Goal: Information Seeking & Learning: Learn about a topic

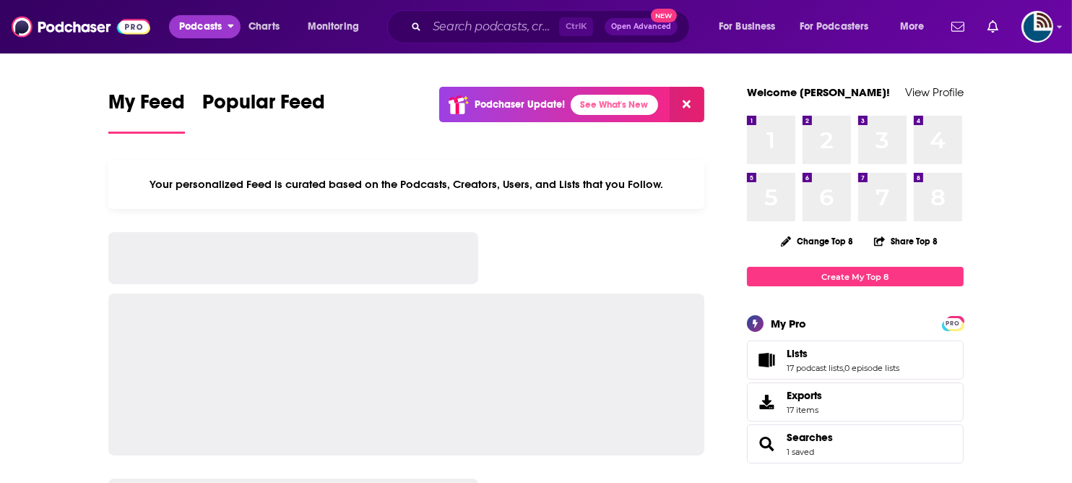
click at [211, 26] on span "Podcasts" at bounding box center [200, 27] width 43 height 20
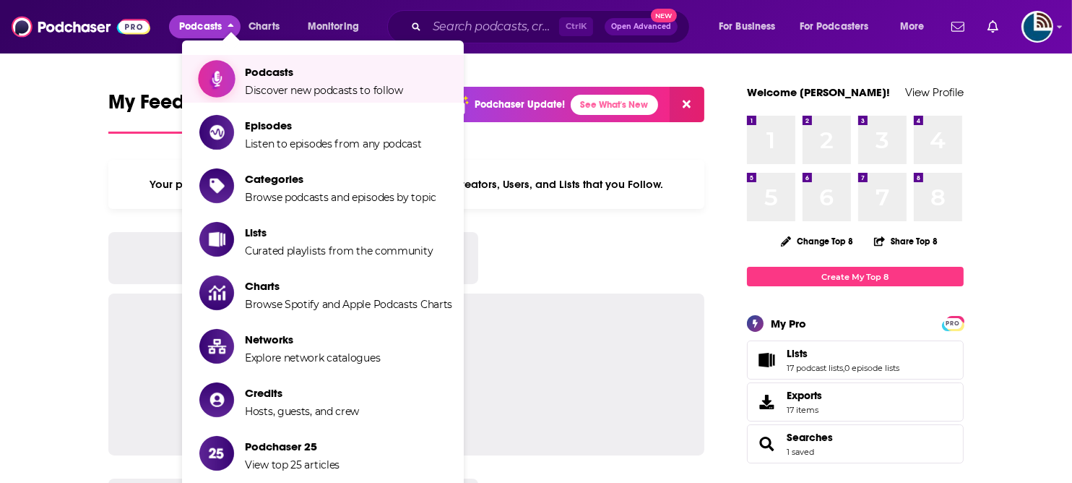
click at [236, 69] on link "Podcasts Discover new podcasts to follow" at bounding box center [325, 79] width 253 height 36
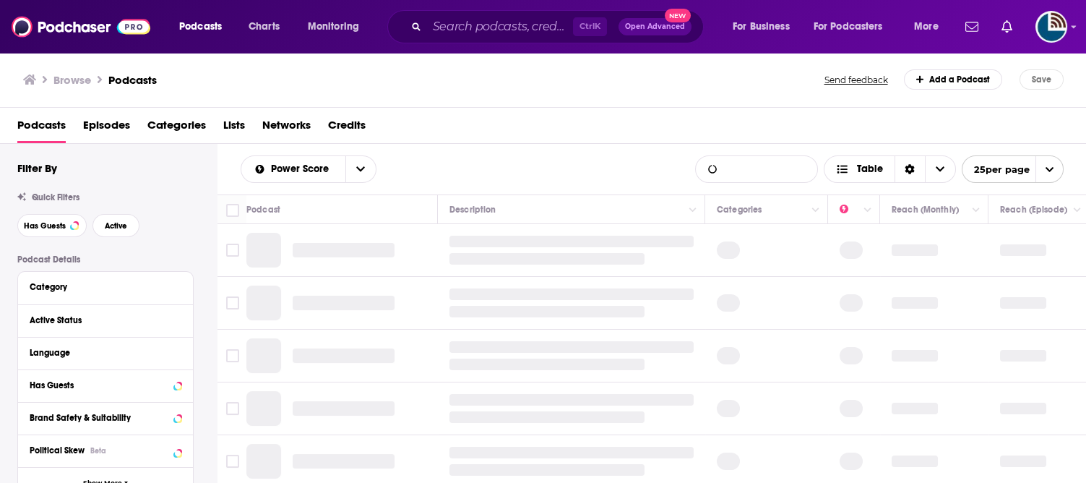
click at [747, 175] on input "List Search Input" at bounding box center [756, 169] width 121 height 26
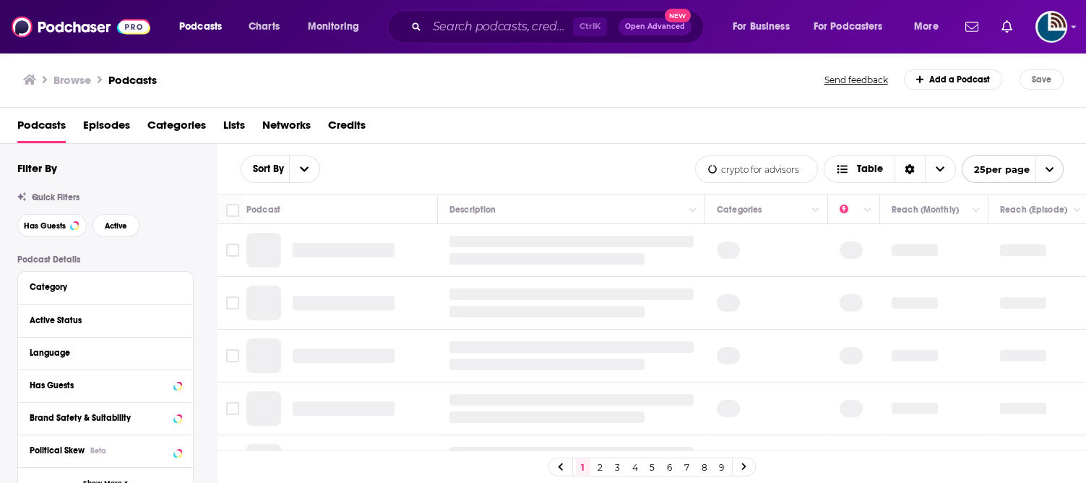
type input "crypto for advisors"
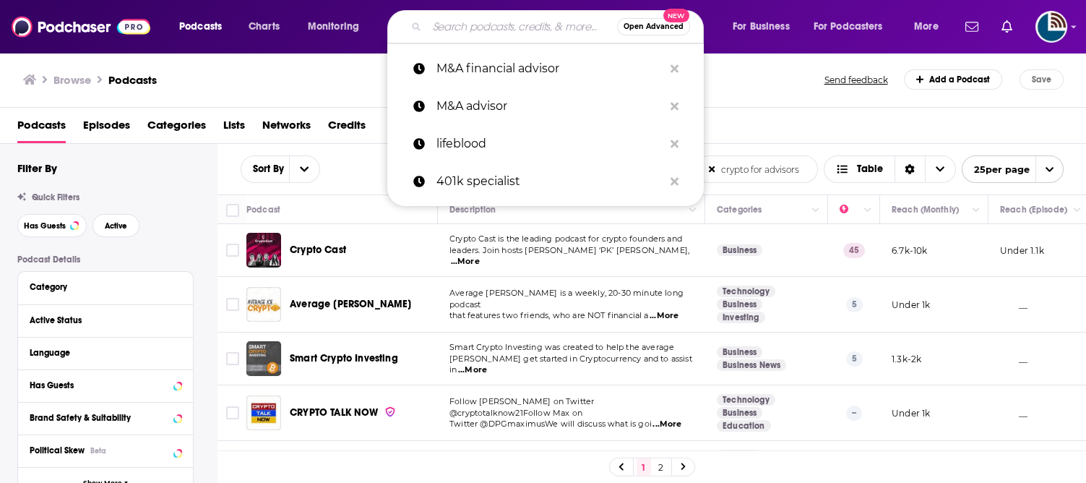
click at [489, 33] on input "Search podcasts, credits, & more..." at bounding box center [522, 26] width 190 height 23
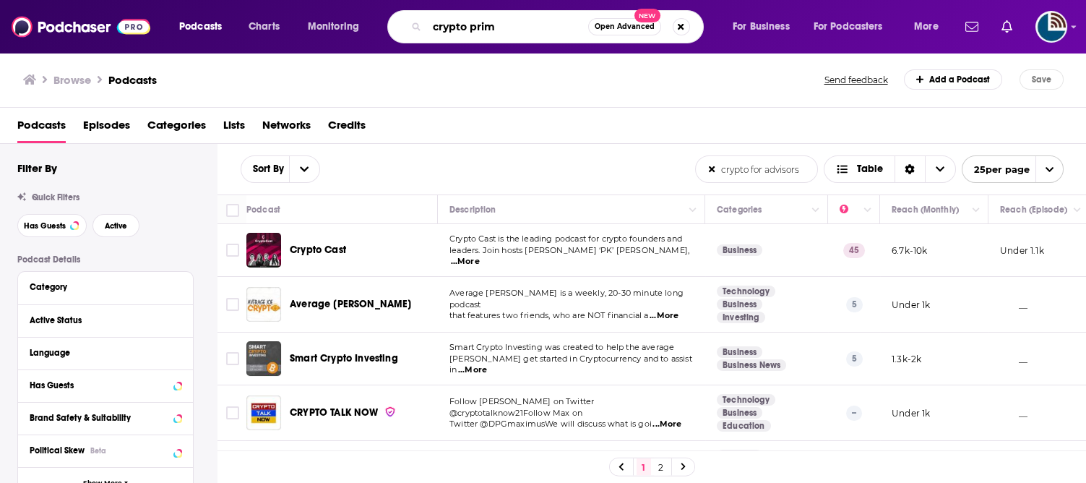
type input "crypto prime"
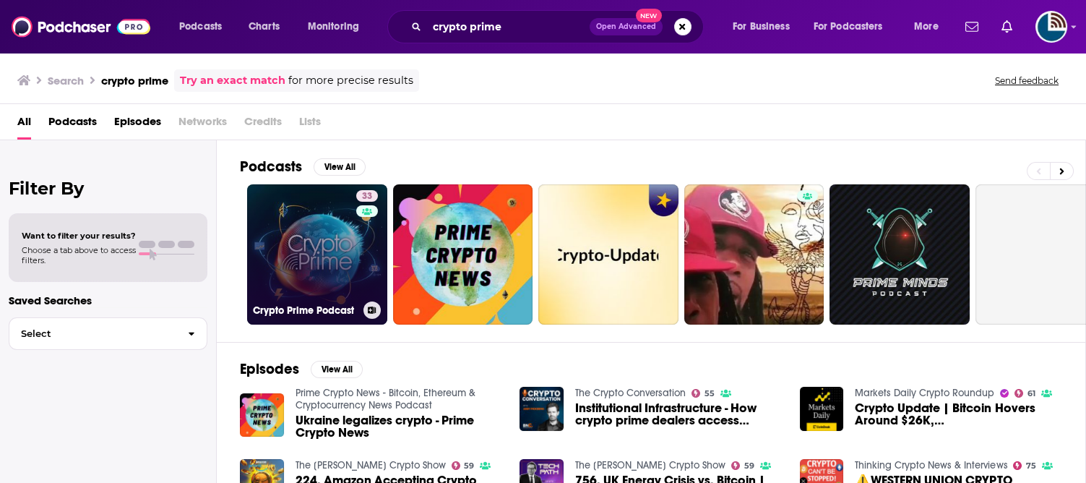
click at [343, 222] on link "33 Crypto Prime Podcast" at bounding box center [317, 254] width 140 height 140
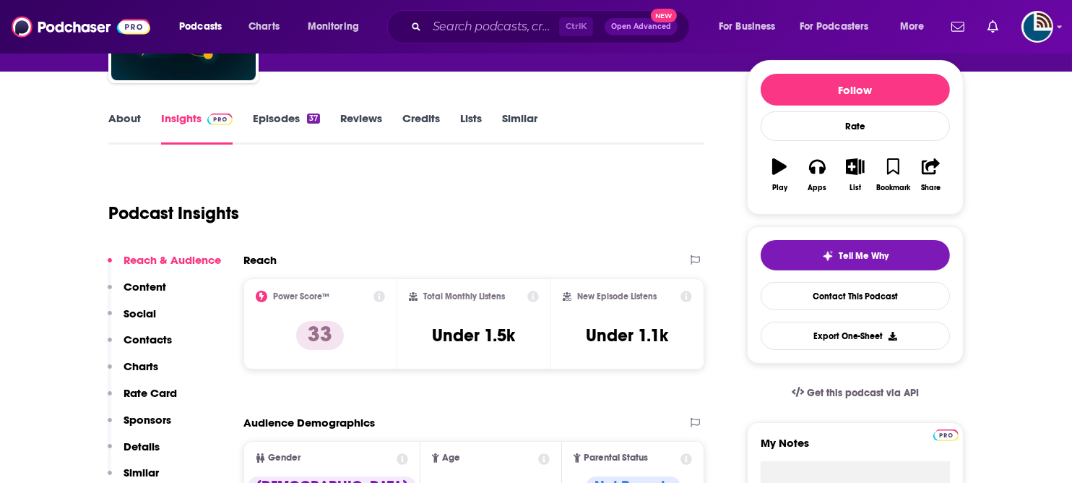
scroll to position [181, 0]
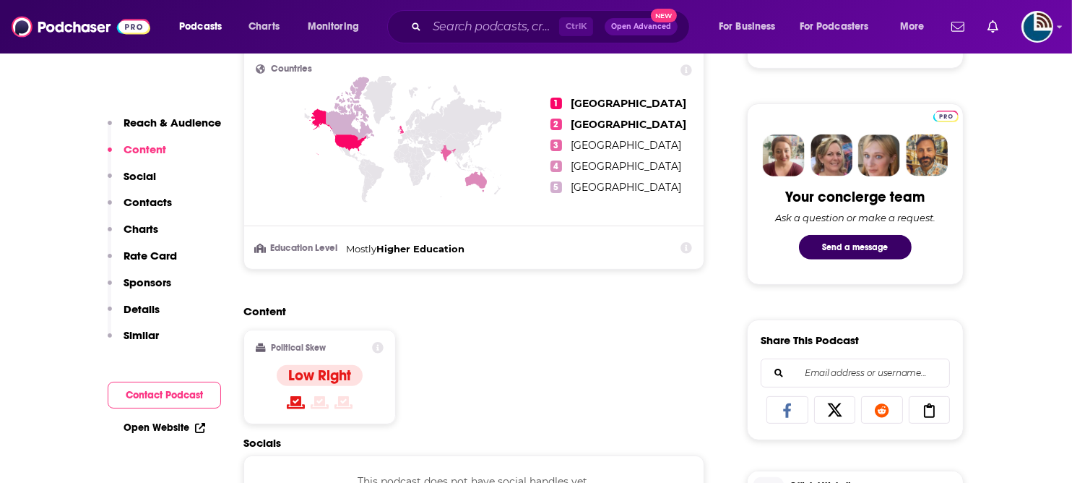
scroll to position [723, 0]
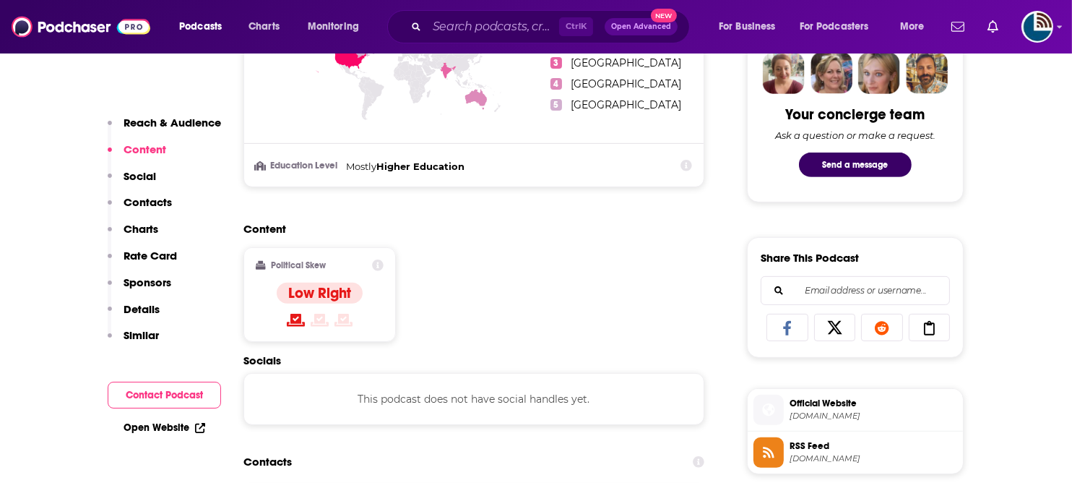
click at [150, 312] on p "Details" at bounding box center [142, 309] width 36 height 14
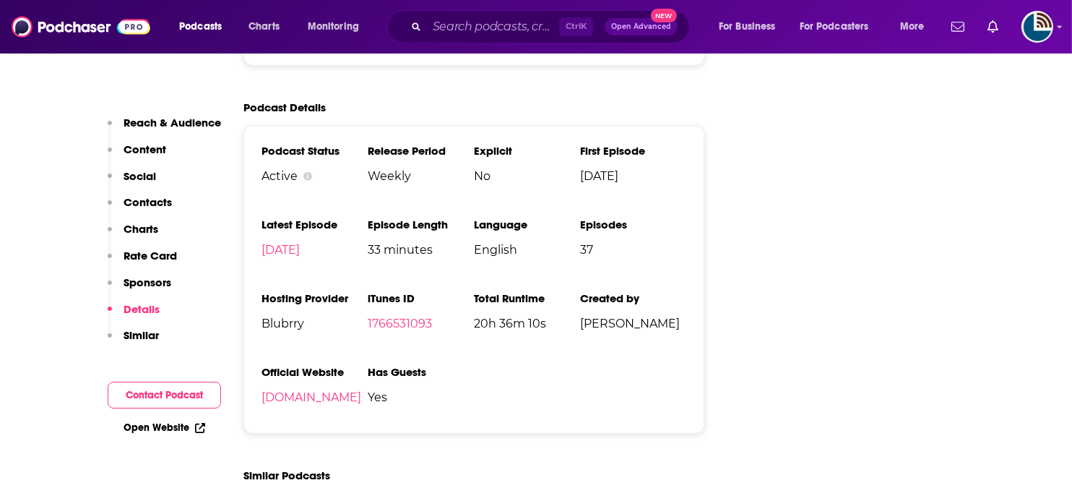
scroll to position [1807, 0]
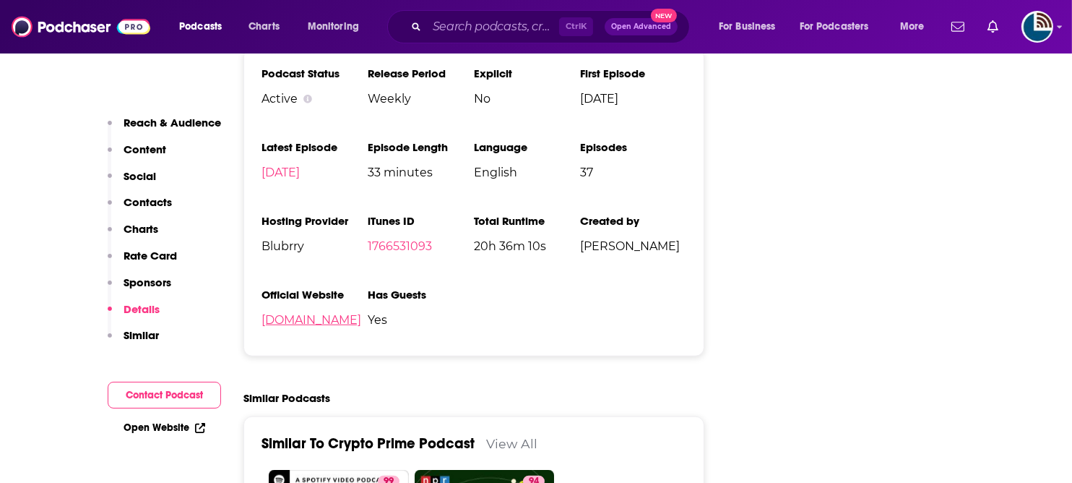
click at [361, 324] on link "[DOMAIN_NAME]" at bounding box center [312, 320] width 100 height 14
